Goal: Task Accomplishment & Management: Use online tool/utility

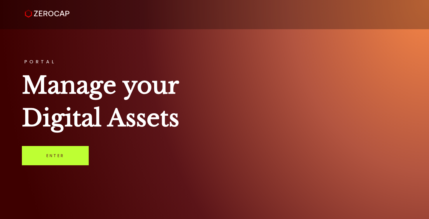
click at [55, 159] on link "Enter" at bounding box center [55, 155] width 67 height 19
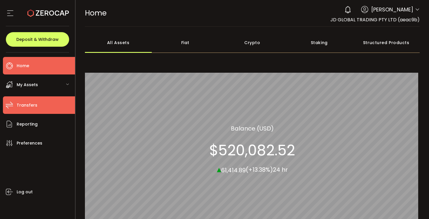
click at [37, 108] on li "Transfers" at bounding box center [39, 104] width 72 height 17
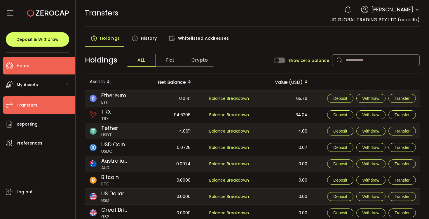
click at [32, 63] on li "Home" at bounding box center [39, 65] width 72 height 17
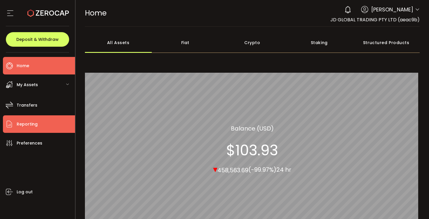
click at [30, 127] on span "Reporting" at bounding box center [27, 124] width 21 height 8
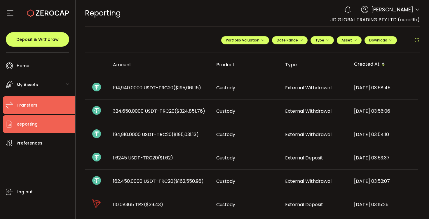
click at [30, 102] on span "Transfers" at bounding box center [27, 105] width 21 height 8
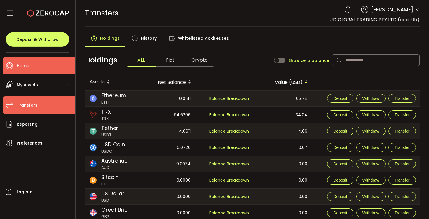
click at [48, 67] on li "Home" at bounding box center [39, 65] width 72 height 17
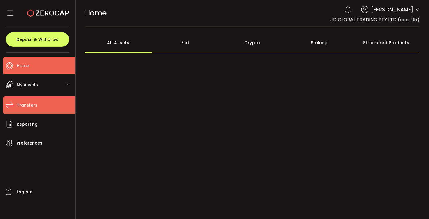
click at [35, 106] on span "Transfers" at bounding box center [27, 105] width 21 height 8
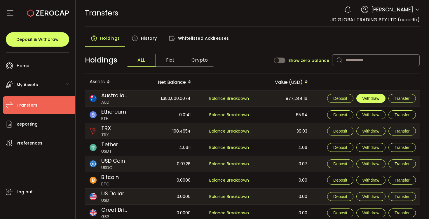
click at [374, 98] on span "Withdraw" at bounding box center [370, 98] width 17 height 5
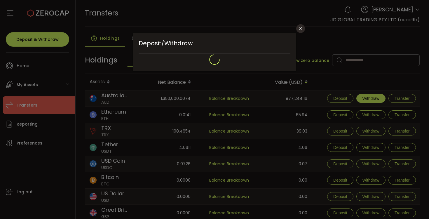
type input "**********"
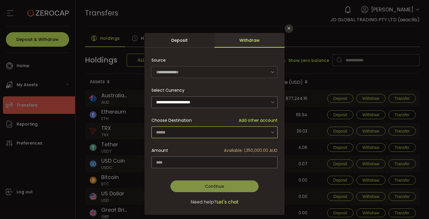
click at [179, 131] on input "dialog" at bounding box center [214, 132] width 126 height 12
click at [176, 143] on li "JD GLOBAL TRADING PTY LTD - 8284" at bounding box center [214, 147] width 128 height 10
type input "**********"
click at [167, 161] on input "dialog" at bounding box center [214, 162] width 126 height 12
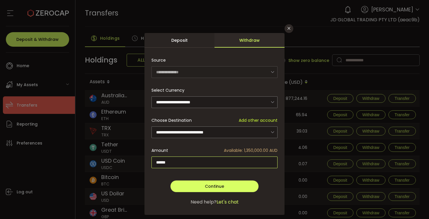
type input "*******"
click at [195, 185] on button "Continue" at bounding box center [214, 186] width 88 height 12
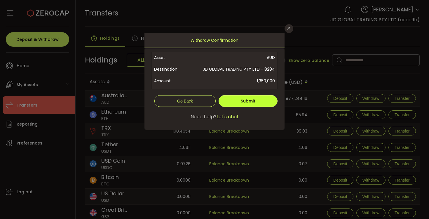
click at [244, 101] on span "Submit" at bounding box center [248, 101] width 15 height 6
